Goal: Find specific page/section: Find specific page/section

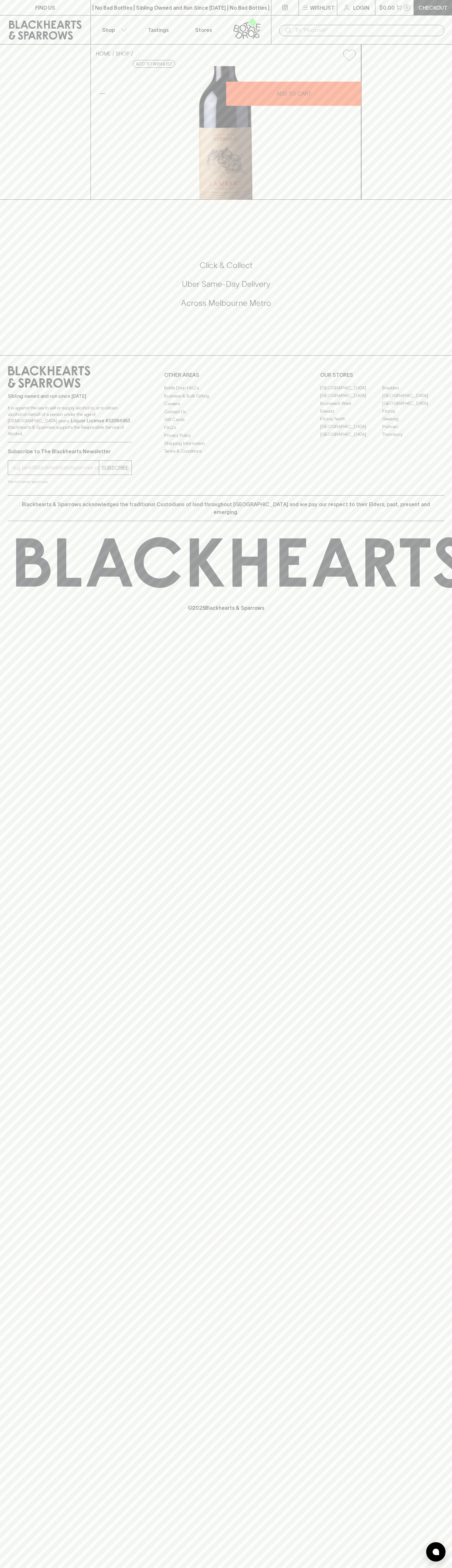
click at [57, 16] on link at bounding box center [45, 30] width 90 height 29
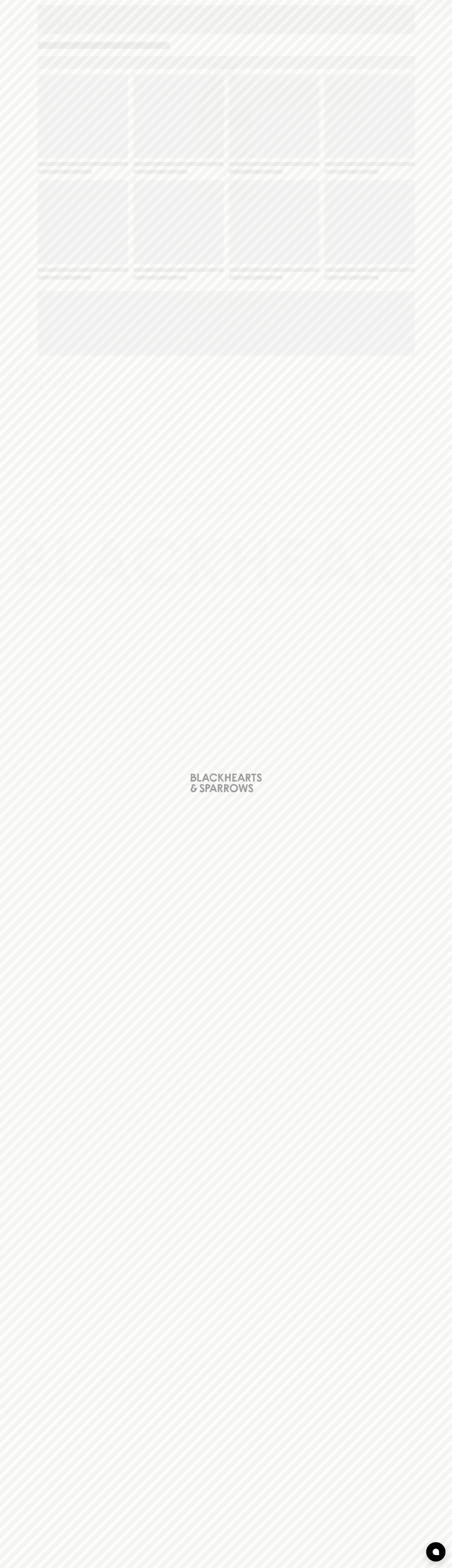
click at [314, 1567] on html "FIND US | No Bad Bottles | Sibling Owned and Run Since [DATE] | No Bad Bottles …" at bounding box center [226, 784] width 452 height 1568
click at [31, 477] on div "Loading" at bounding box center [226, 784] width 452 height 1568
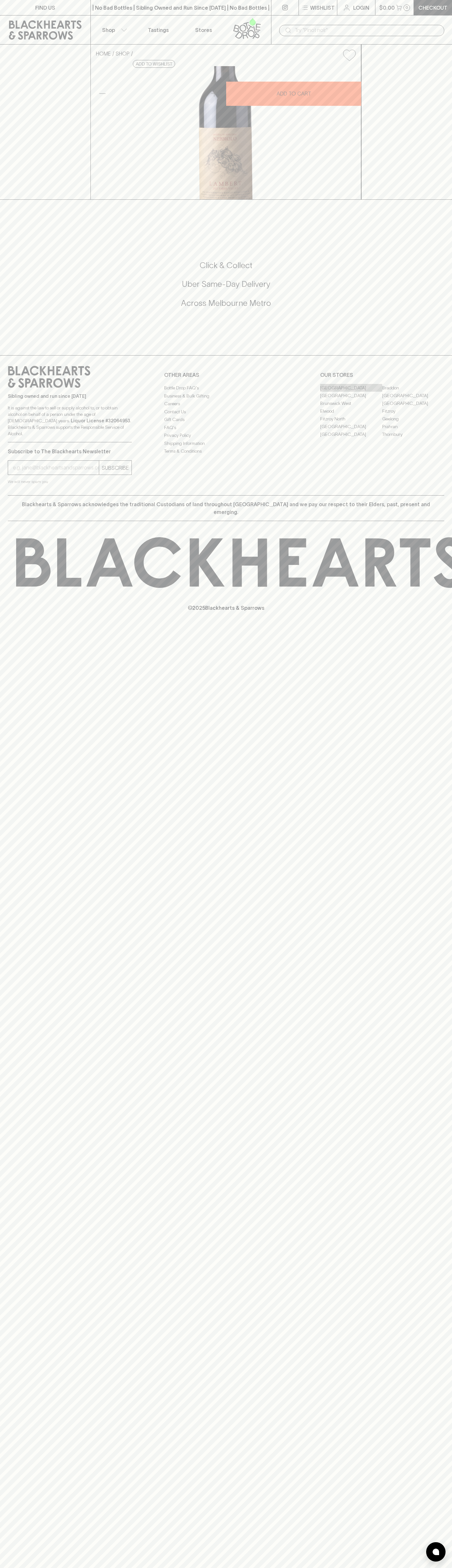
click at [351, 391] on link "[GEOGRAPHIC_DATA]" at bounding box center [351, 388] width 62 height 8
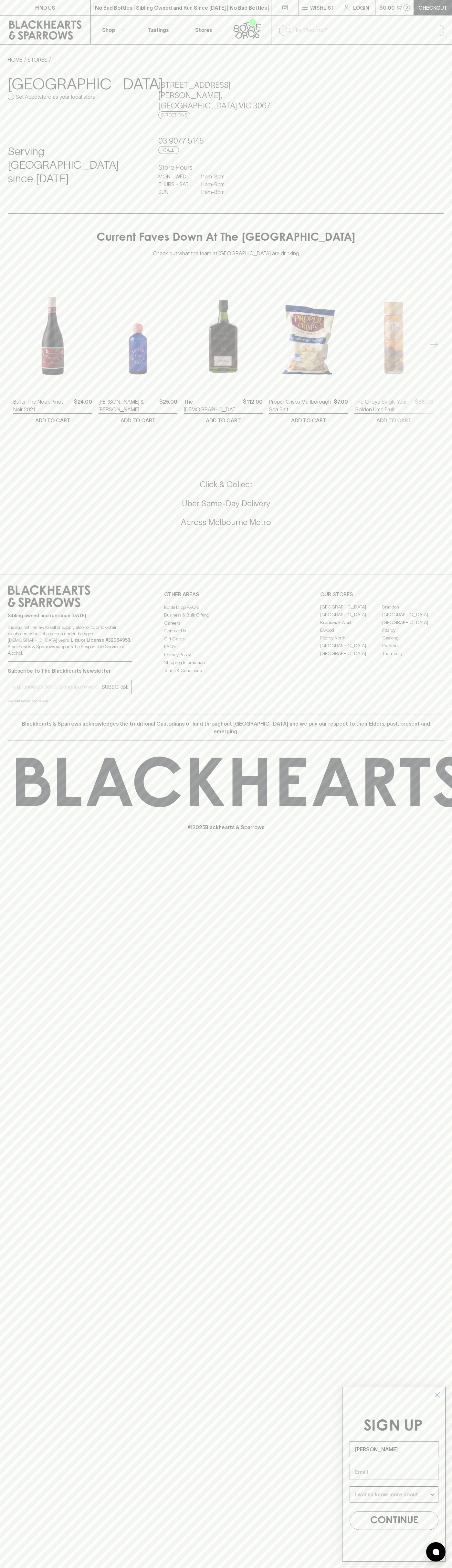
type input "[PERSON_NAME]"
